Goal: Information Seeking & Learning: Learn about a topic

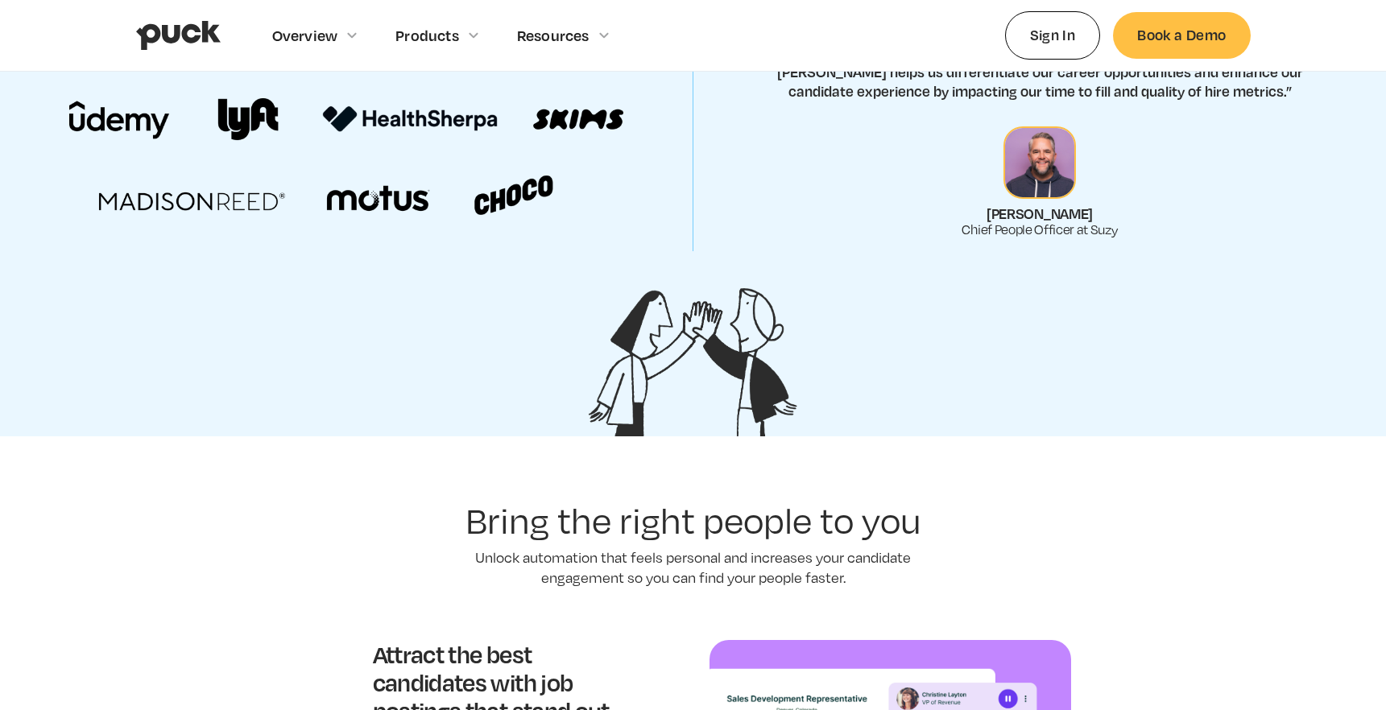
scroll to position [1122, 0]
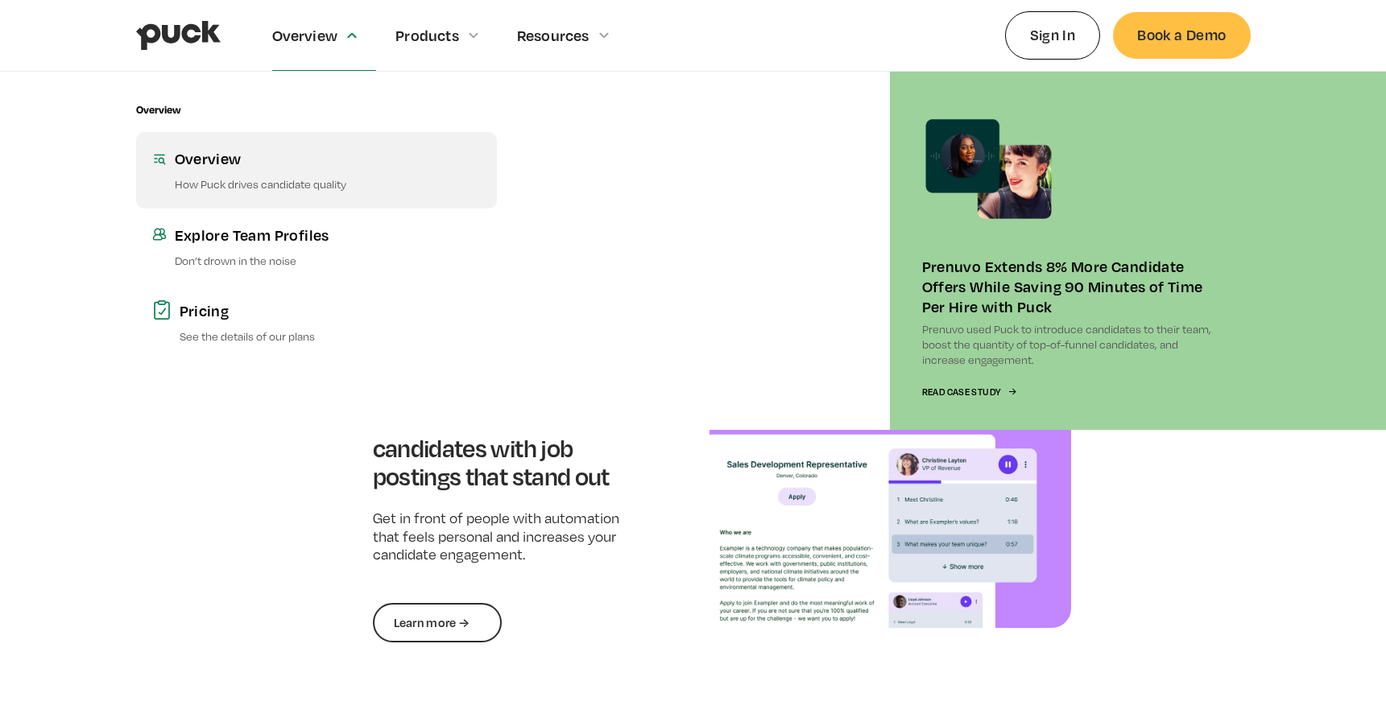
click at [225, 176] on p "How Puck drives candidate quality" at bounding box center [328, 183] width 306 height 15
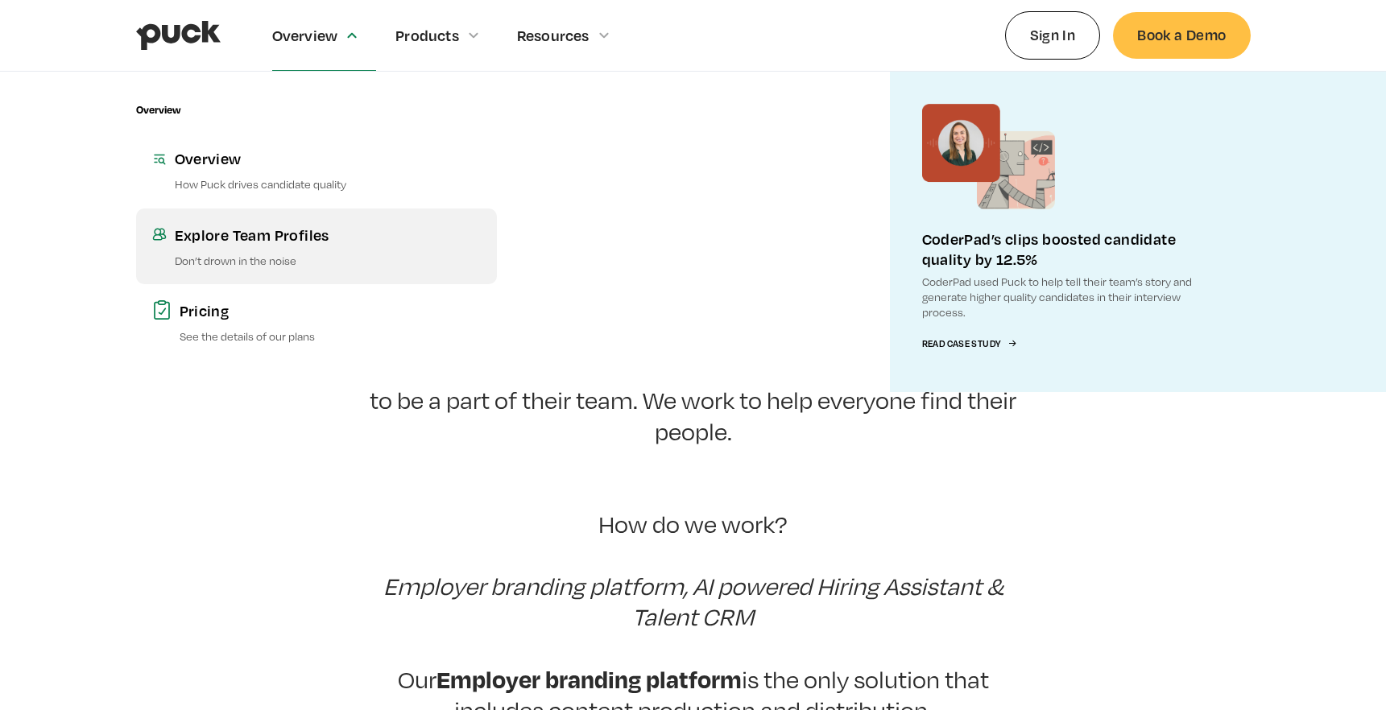
click at [244, 249] on link "Explore Team Profiles Don’t drown in the noise" at bounding box center [316, 247] width 361 height 76
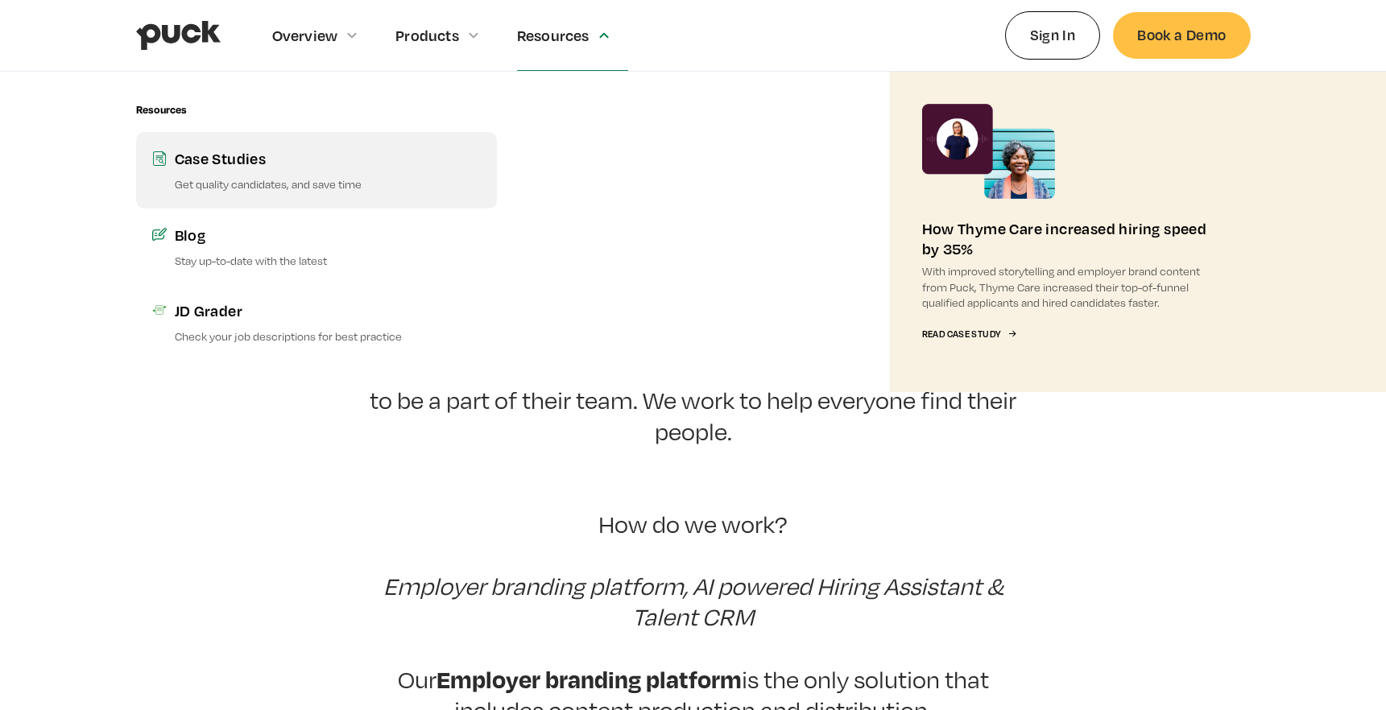
click at [244, 176] on p "Get quality candidates, and save time" at bounding box center [328, 183] width 306 height 15
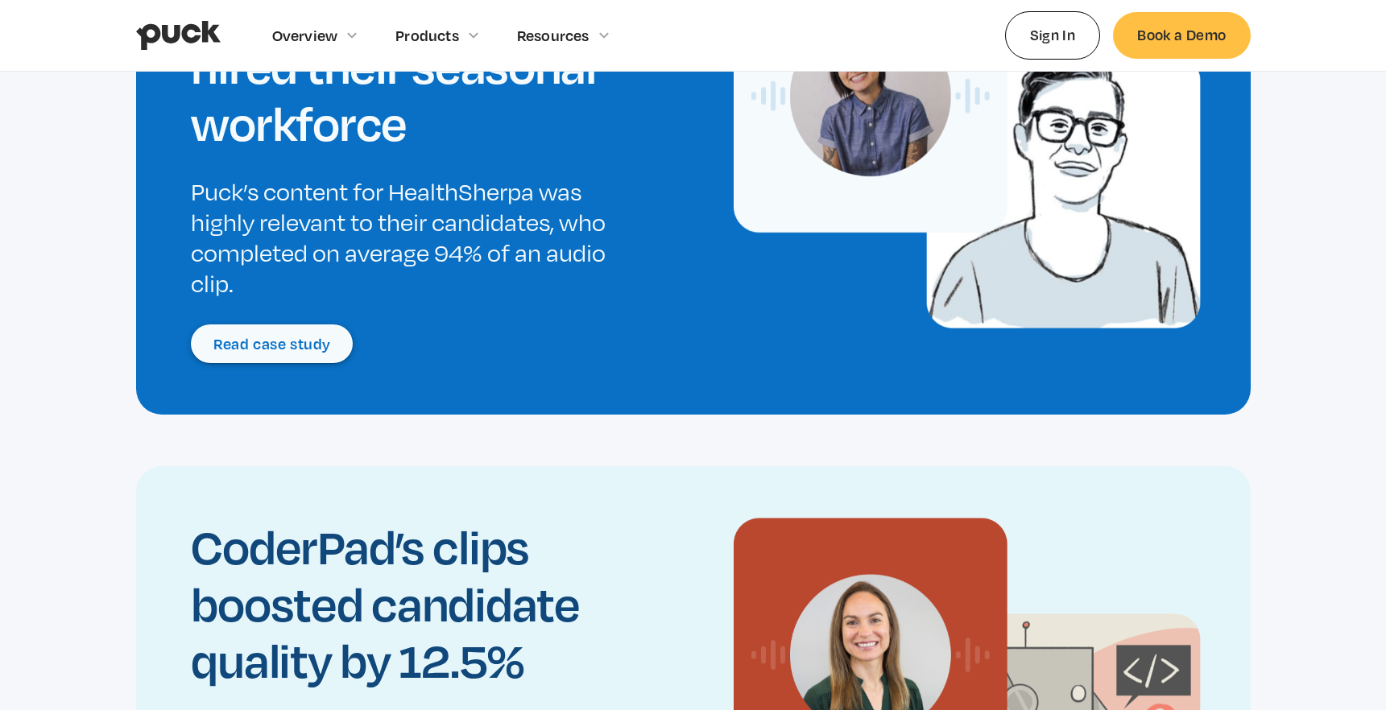
scroll to position [1688, 0]
